Goal: Task Accomplishment & Management: Complete application form

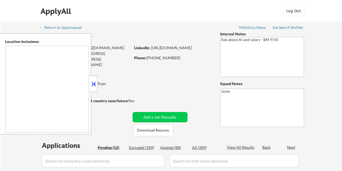
type textarea "[US_STATE], [GEOGRAPHIC_DATA] [GEOGRAPHIC_DATA], [GEOGRAPHIC_DATA] [GEOGRAPHIC_…"
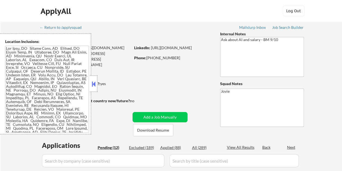
select select ""pending""
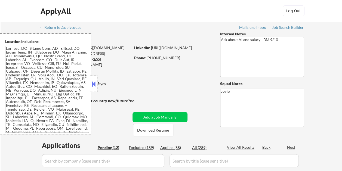
select select ""pending""
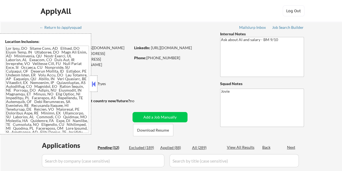
select select ""pending""
click at [95, 84] on button at bounding box center [94, 84] width 6 height 8
